Goal: Information Seeking & Learning: Learn about a topic

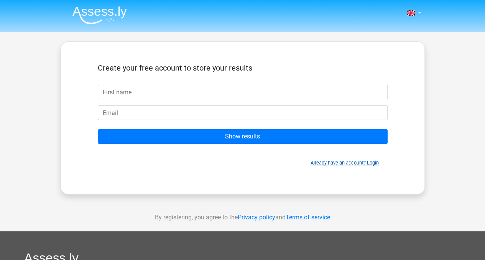
click at [374, 163] on link "Already have an account? Login" at bounding box center [344, 163] width 68 height 6
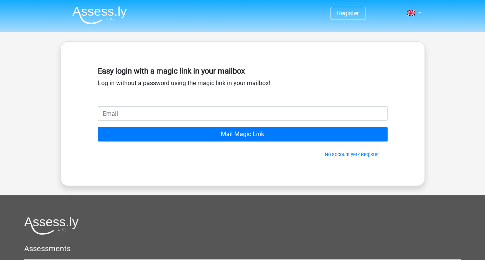
click at [100, 10] on img at bounding box center [99, 15] width 54 height 18
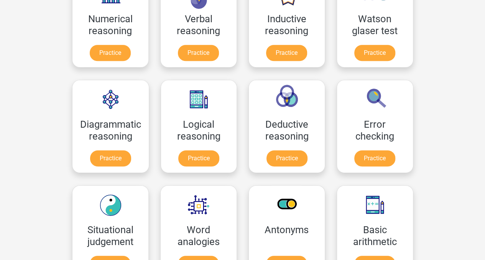
scroll to position [153, 0]
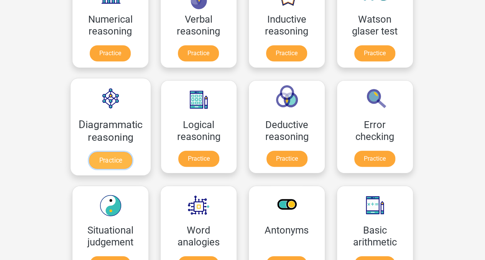
click at [113, 156] on link "Practice" at bounding box center [110, 160] width 43 height 17
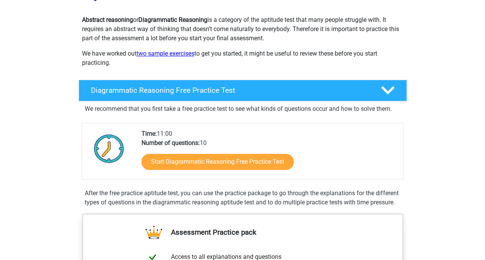
scroll to position [92, 0]
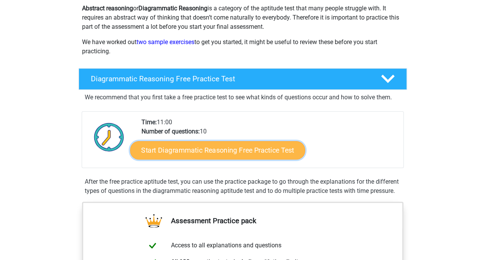
click at [218, 147] on link "Start Diagrammatic Reasoning Free Practice Test" at bounding box center [217, 150] width 175 height 18
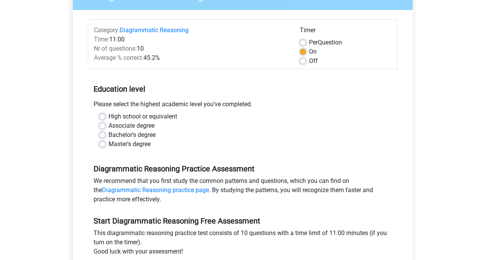
scroll to position [92, 0]
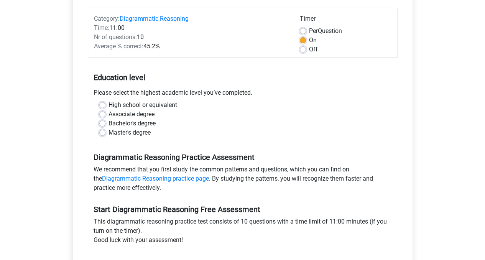
click at [129, 122] on label "Bachelor's degree" at bounding box center [131, 123] width 47 height 9
click at [105, 122] on input "Bachelor's degree" at bounding box center [102, 123] width 6 height 8
radio input "true"
click at [99, 128] on input "Master's degree" at bounding box center [102, 132] width 6 height 8
radio input "true"
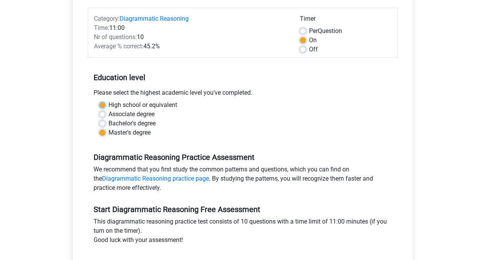
click at [99, 100] on input "High school or equivalent" at bounding box center [102, 104] width 6 height 8
radio input "true"
click at [99, 110] on input "Associate degree" at bounding box center [102, 114] width 6 height 8
radio input "true"
click at [99, 119] on input "Bachelor's degree" at bounding box center [102, 123] width 6 height 8
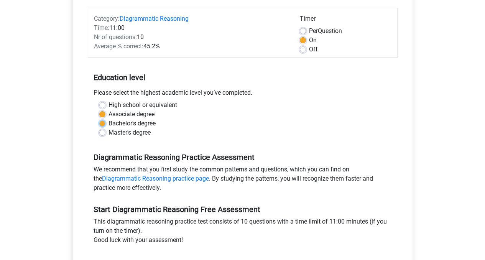
radio input "true"
click at [99, 128] on input "Master's degree" at bounding box center [102, 132] width 6 height 8
radio input "true"
click at [99, 119] on input "Bachelor's degree" at bounding box center [102, 123] width 6 height 8
radio input "true"
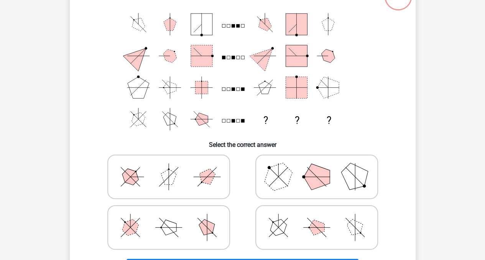
scroll to position [77, 0]
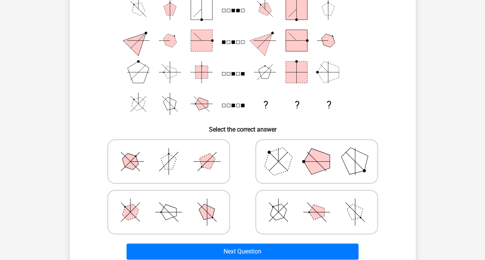
click at [323, 164] on polygon at bounding box center [316, 161] width 26 height 26
click at [322, 152] on input "radio" at bounding box center [319, 149] width 5 height 5
radio input "true"
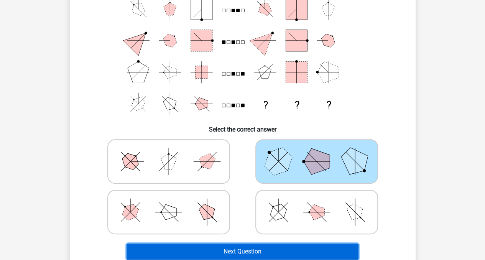
click at [265, 252] on button "Next Question" at bounding box center [242, 251] width 232 height 16
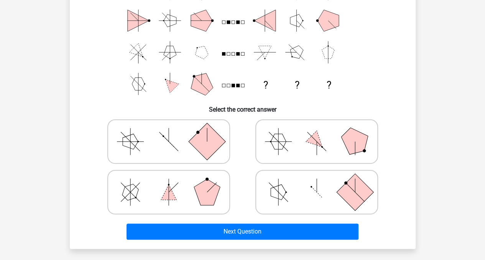
scroll to position [0, 0]
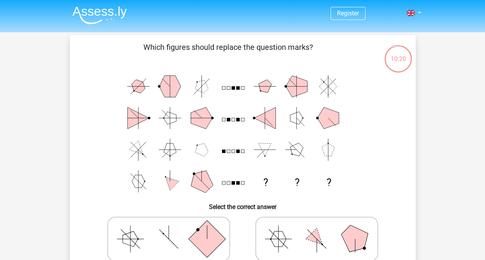
click at [112, 12] on img at bounding box center [99, 15] width 54 height 18
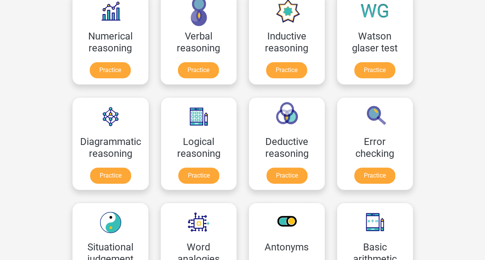
scroll to position [138, 0]
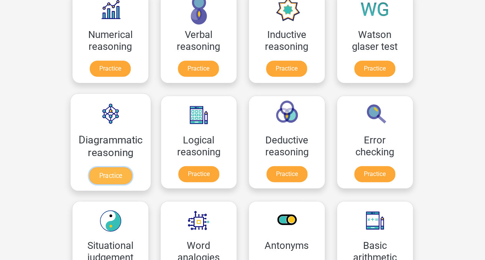
click at [107, 170] on link "Practice" at bounding box center [110, 175] width 43 height 17
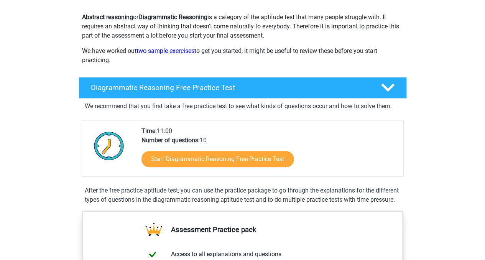
scroll to position [61, 0]
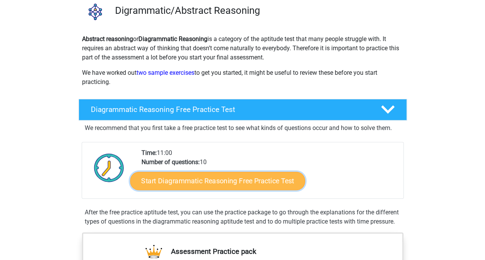
click at [204, 178] on link "Start Diagrammatic Reasoning Free Practice Test" at bounding box center [217, 180] width 175 height 18
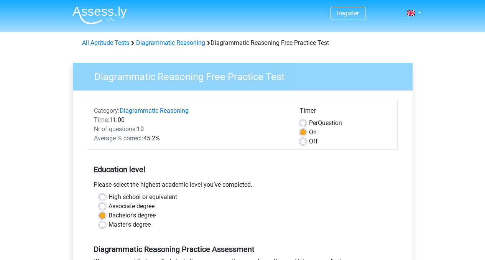
click at [309, 138] on label "Off" at bounding box center [313, 141] width 9 height 9
click at [302, 138] on input "Off" at bounding box center [303, 141] width 6 height 8
radio input "true"
click at [300, 118] on input "Per Question" at bounding box center [303, 122] width 6 height 8
radio input "true"
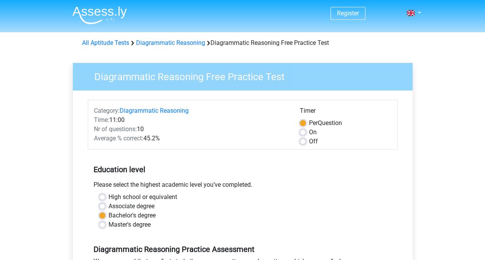
click at [309, 139] on label "Off" at bounding box center [313, 141] width 9 height 9
click at [304, 139] on input "Off" at bounding box center [303, 141] width 6 height 8
radio input "true"
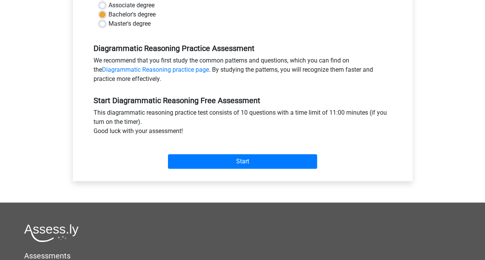
scroll to position [202, 0]
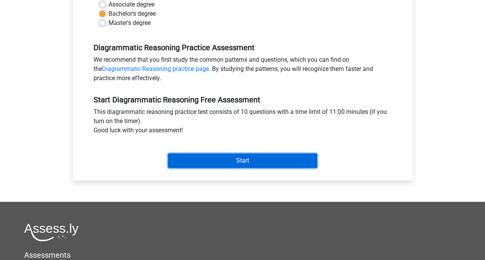
click at [267, 159] on input "Start" at bounding box center [242, 160] width 149 height 15
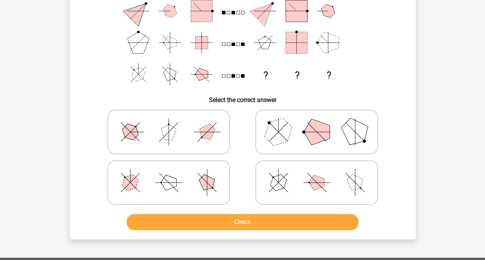
scroll to position [97, 0]
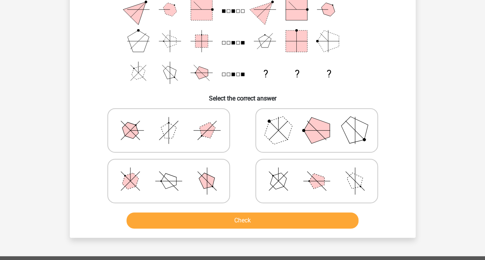
click at [353, 201] on label at bounding box center [316, 181] width 123 height 44
click at [322, 171] on input "radio" at bounding box center [319, 168] width 5 height 5
radio input "true"
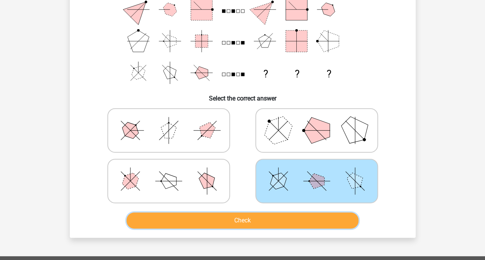
click at [334, 216] on button "Check" at bounding box center [242, 220] width 232 height 16
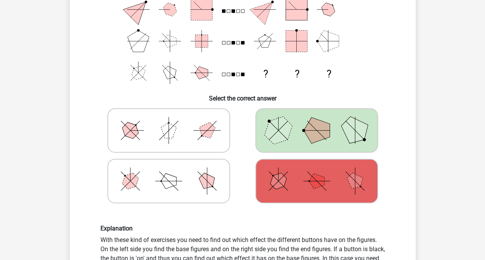
drag, startPoint x: 480, startPoint y: 94, endPoint x: 481, endPoint y: 102, distance: 7.7
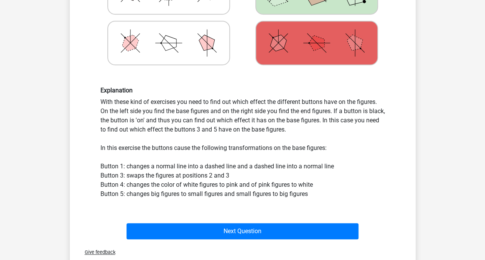
scroll to position [238, 0]
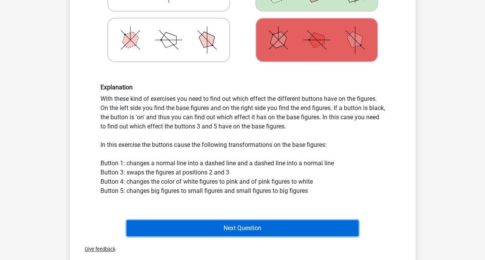
click at [281, 227] on button "Next Question" at bounding box center [242, 228] width 232 height 16
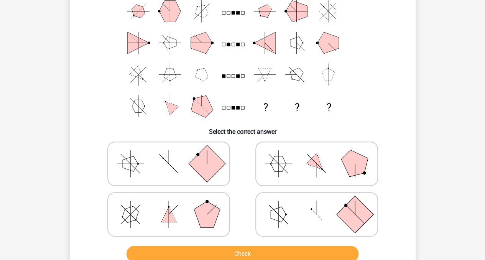
scroll to position [35, 0]
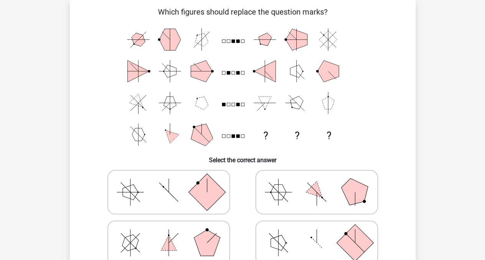
click at [469, 46] on div "Register Nederlands English" at bounding box center [242, 242] width 485 height 555
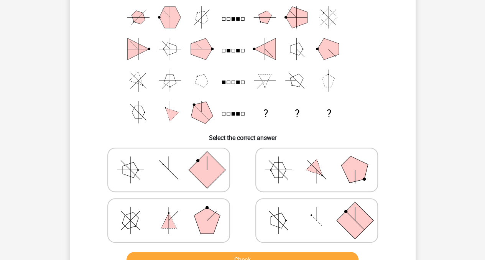
scroll to position [59, 0]
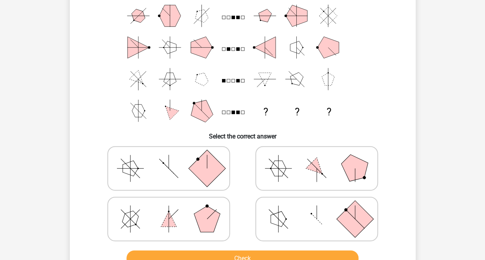
click at [317, 220] on icon at bounding box center [316, 219] width 115 height 38
click at [317, 209] on input "radio" at bounding box center [319, 206] width 5 height 5
radio input "true"
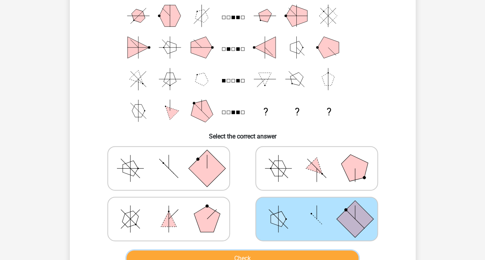
click at [261, 253] on button "Check" at bounding box center [242, 258] width 232 height 16
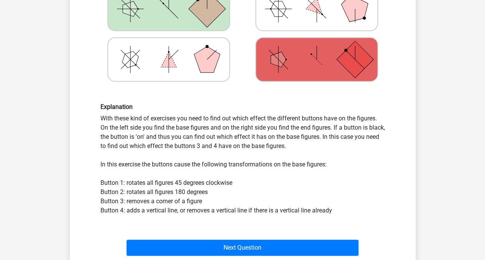
scroll to position [238, 0]
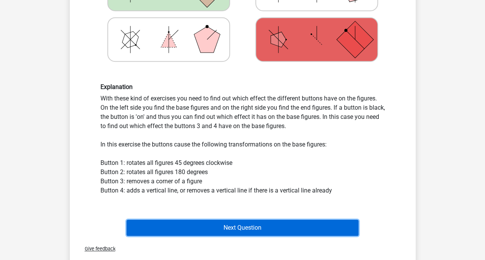
click at [232, 225] on button "Next Question" at bounding box center [242, 228] width 232 height 16
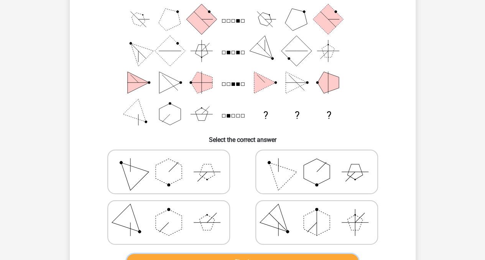
scroll to position [56, 0]
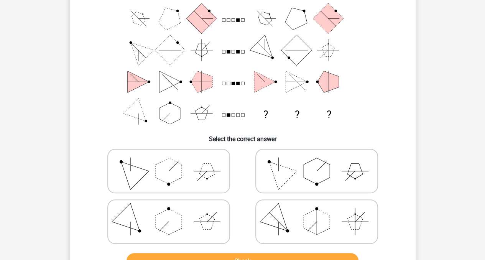
click at [302, 173] on icon at bounding box center [316, 171] width 115 height 38
click at [317, 161] on input "radio" at bounding box center [319, 158] width 5 height 5
radio input "true"
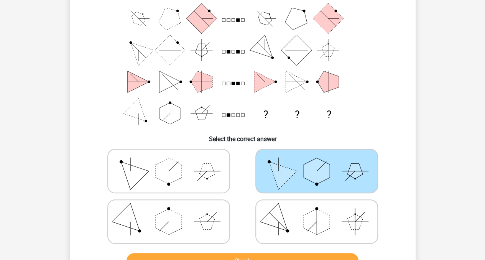
drag, startPoint x: 484, startPoint y: 90, endPoint x: 484, endPoint y: 104, distance: 14.2
click at [484, 104] on html "Register Nederlands English" at bounding box center [242, 221] width 485 height 555
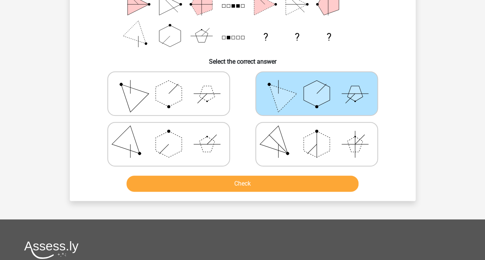
scroll to position [151, 0]
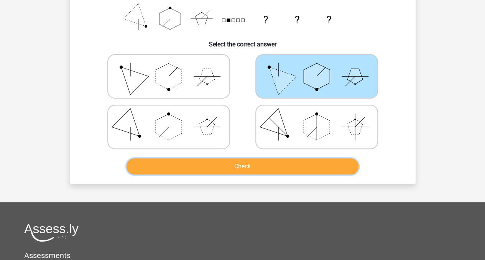
click at [291, 166] on button "Check" at bounding box center [242, 166] width 232 height 16
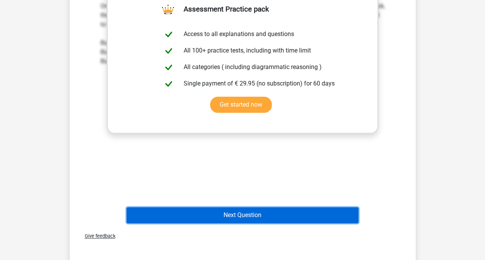
click at [307, 210] on button "Next Question" at bounding box center [242, 215] width 232 height 16
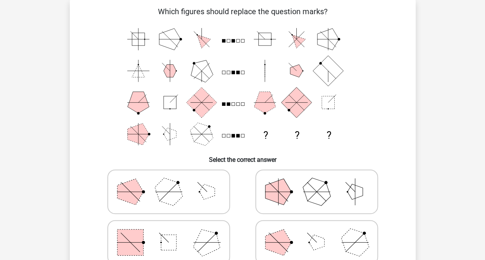
scroll to position [35, 0]
drag, startPoint x: 485, startPoint y: 38, endPoint x: 463, endPoint y: 203, distance: 166.2
click at [463, 203] on div "Register Nederlands English" at bounding box center [242, 242] width 485 height 555
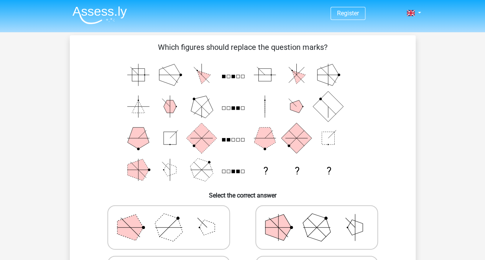
click at [115, 14] on img at bounding box center [99, 15] width 54 height 18
